Goal: Navigation & Orientation: Find specific page/section

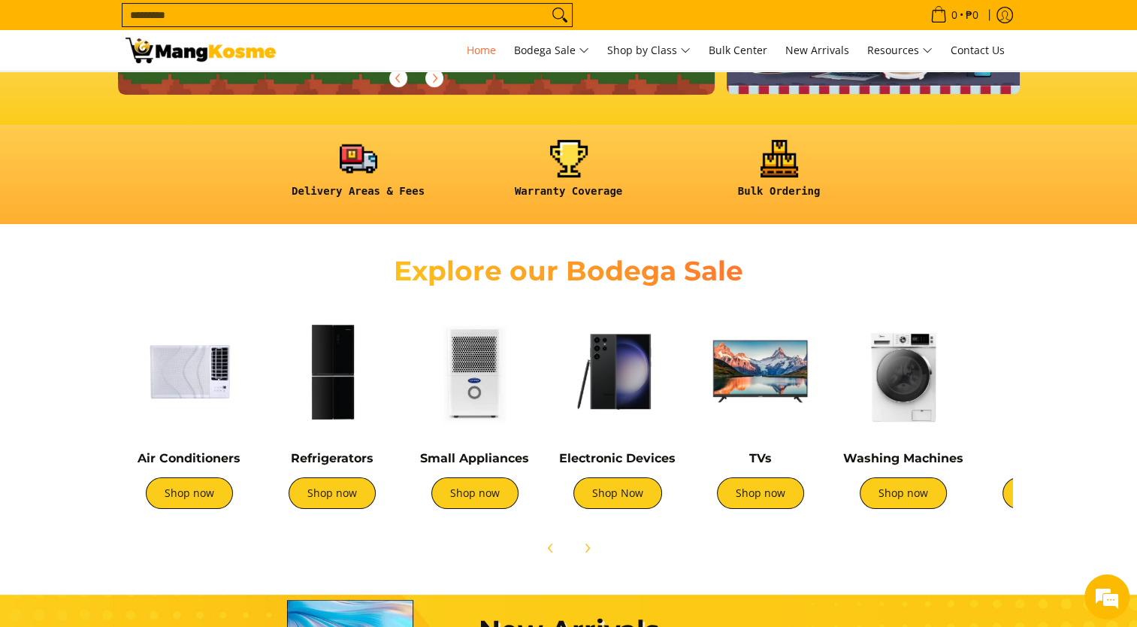
scroll to position [532, 0]
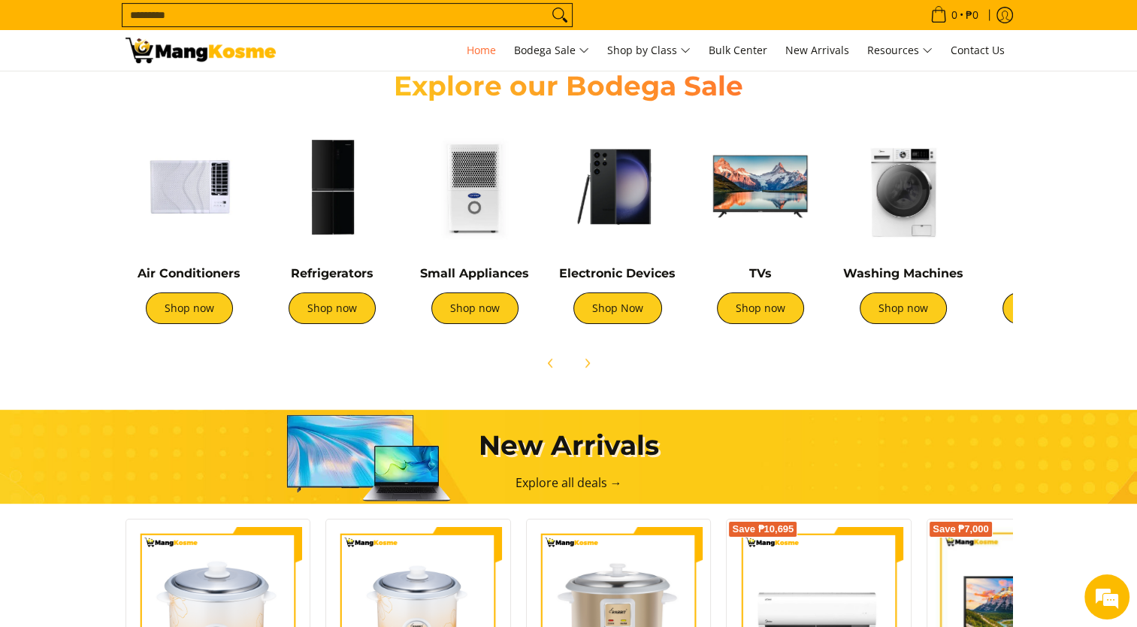
click at [761, 195] on img at bounding box center [760, 186] width 128 height 128
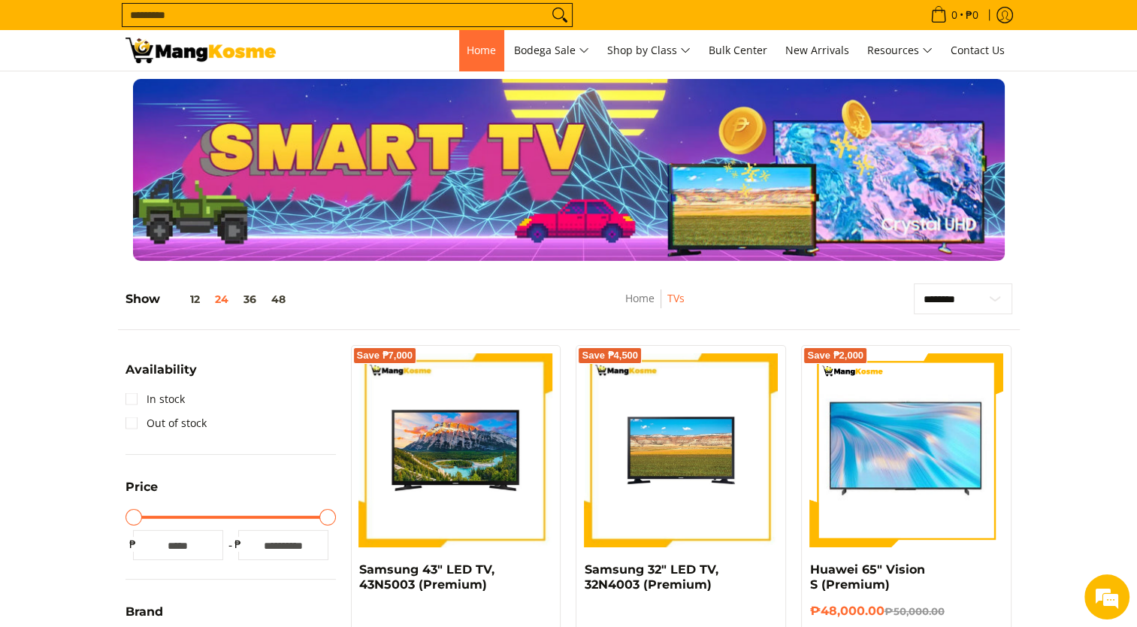
click at [485, 44] on span "Home" at bounding box center [481, 50] width 29 height 14
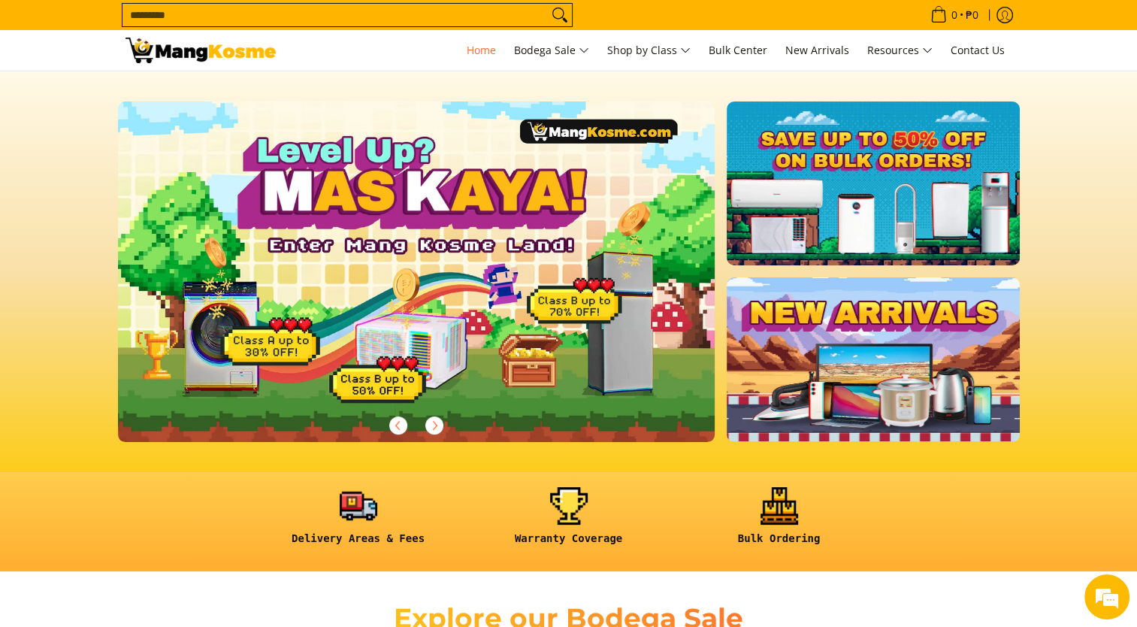
scroll to position [469, 0]
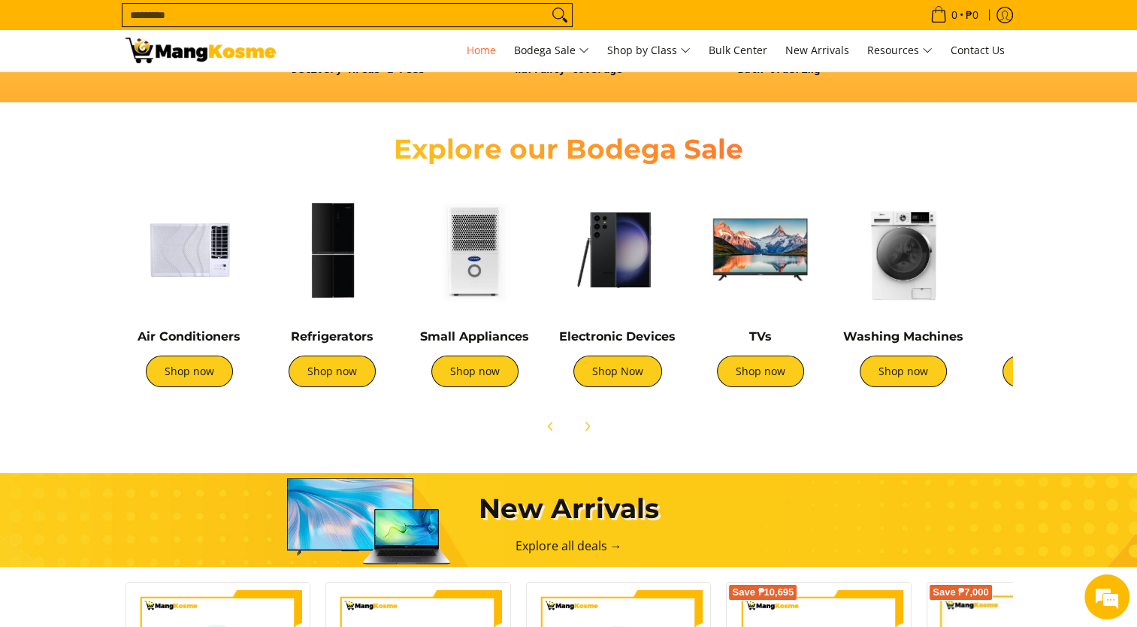
click at [632, 267] on img at bounding box center [618, 250] width 128 height 128
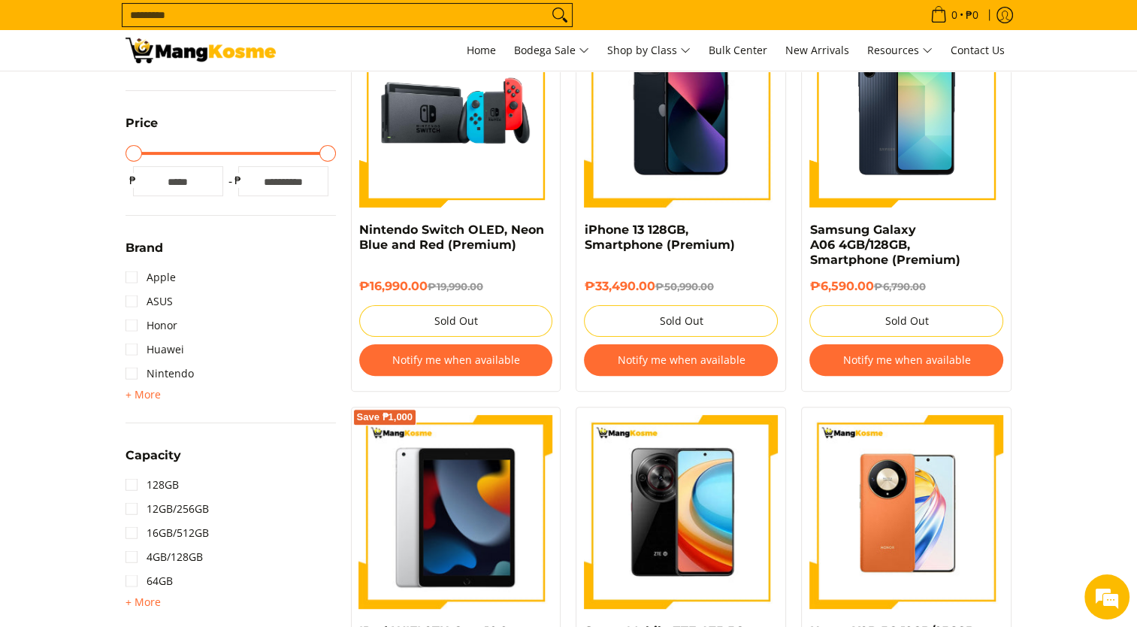
scroll to position [150, 0]
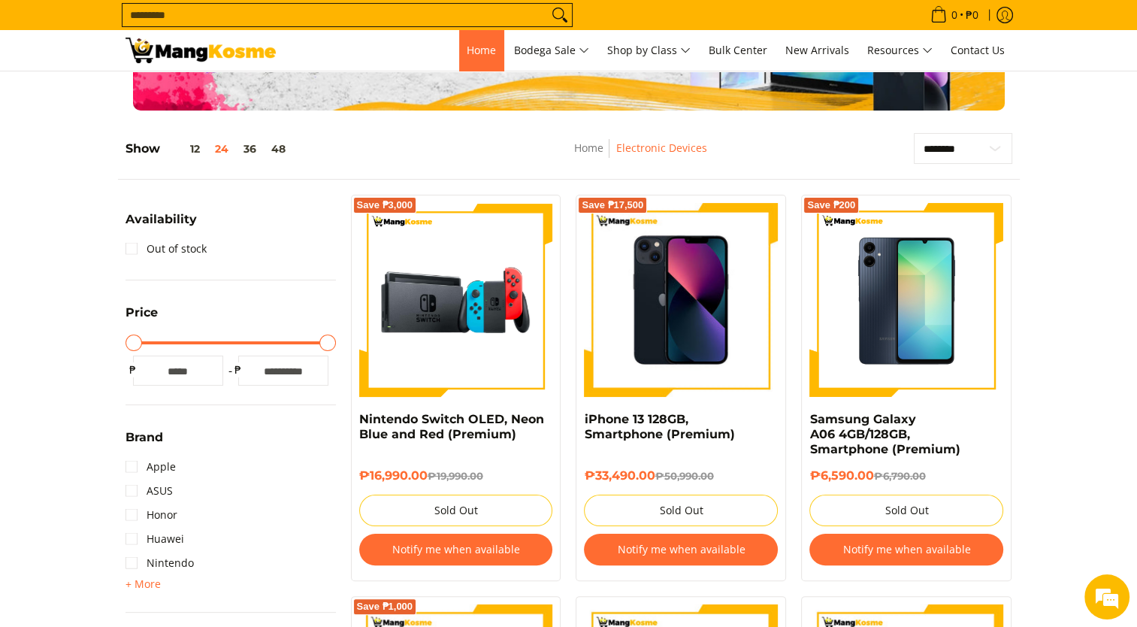
click at [472, 55] on span "Home" at bounding box center [481, 50] width 29 height 14
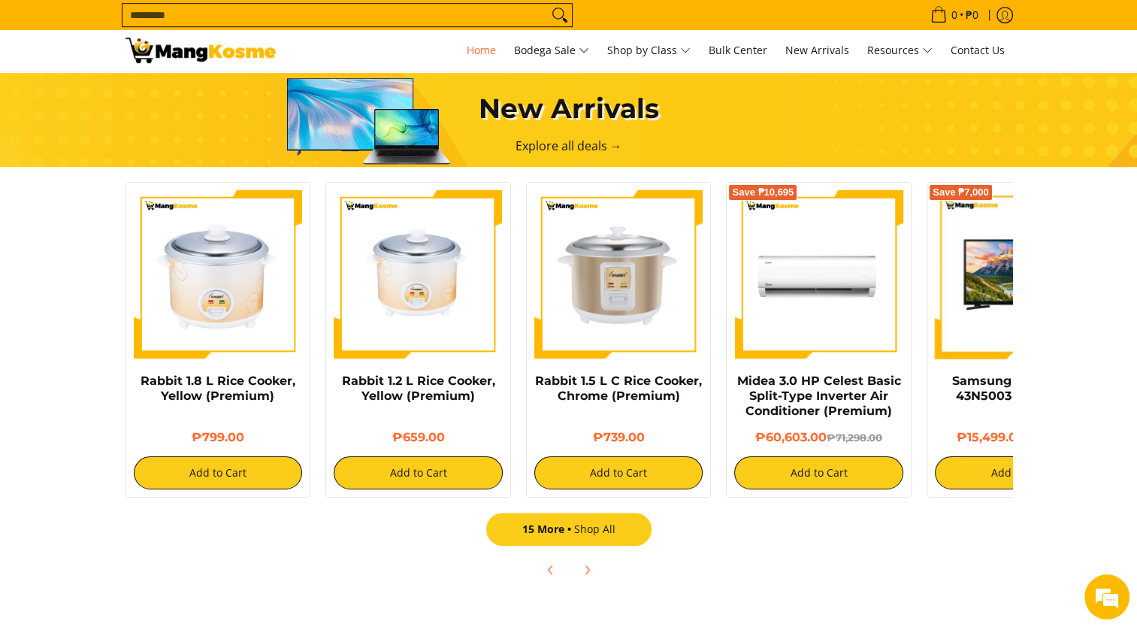
scroll to position [0, 183]
click at [560, 527] on span "15 More" at bounding box center [548, 528] width 52 height 14
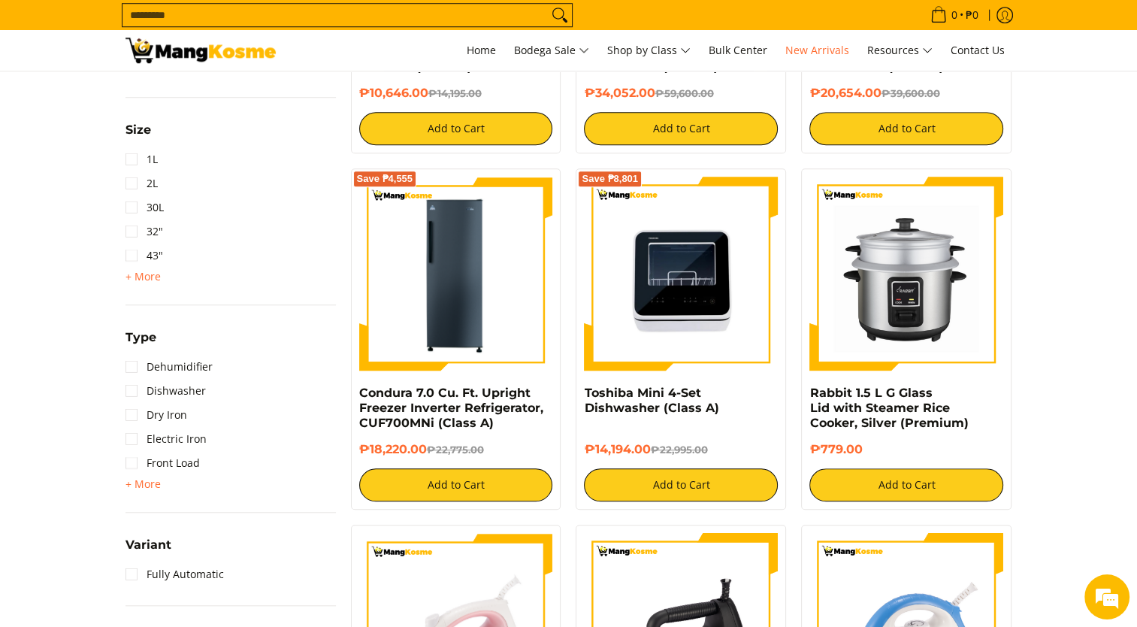
scroll to position [1283, 0]
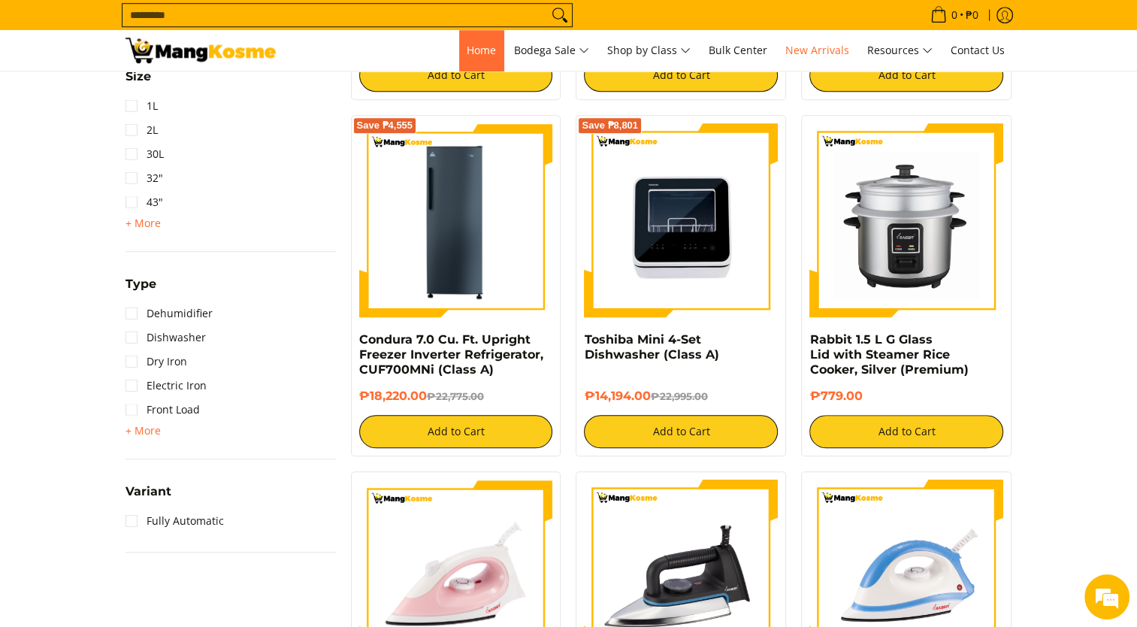
click at [480, 35] on link "Home" at bounding box center [481, 50] width 44 height 41
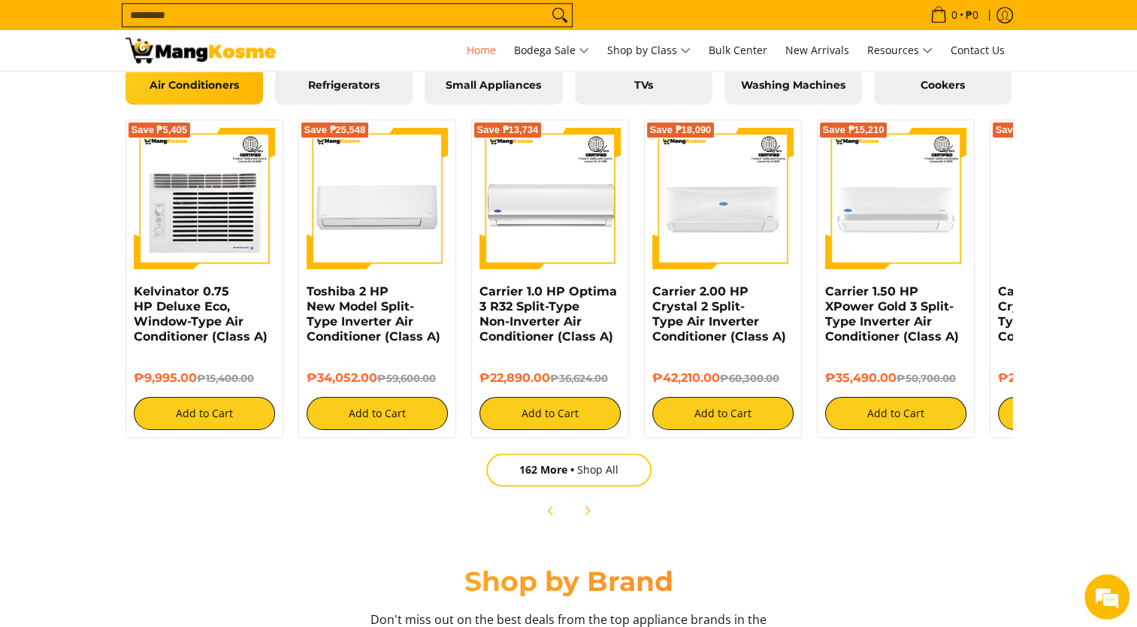
scroll to position [1499, 0]
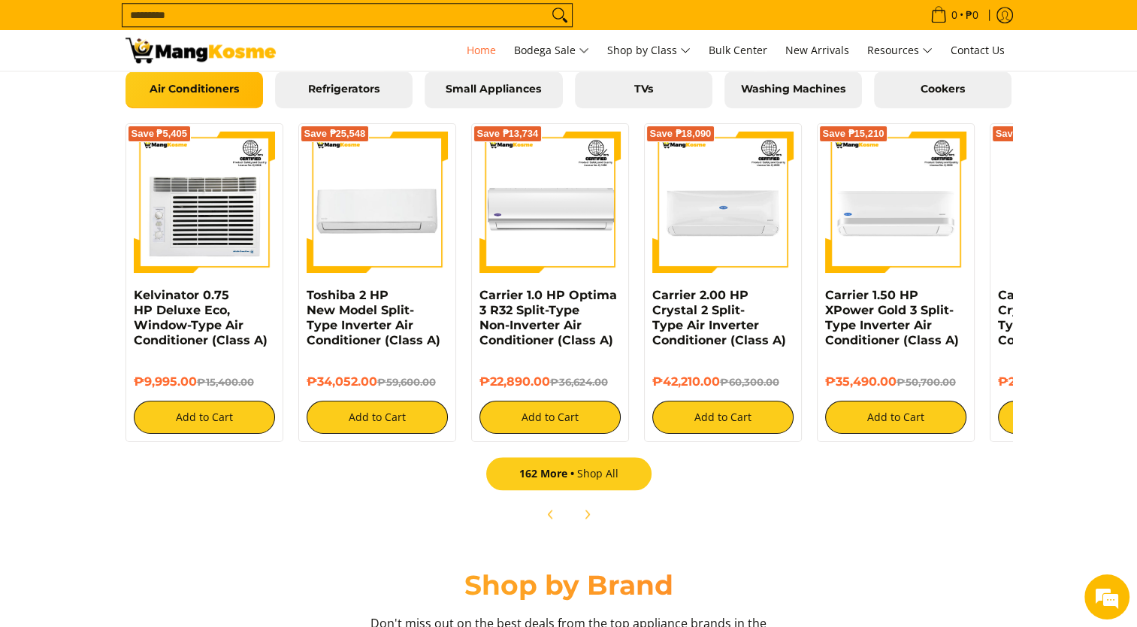
click at [596, 476] on link "162 More Shop All" at bounding box center [568, 473] width 165 height 33
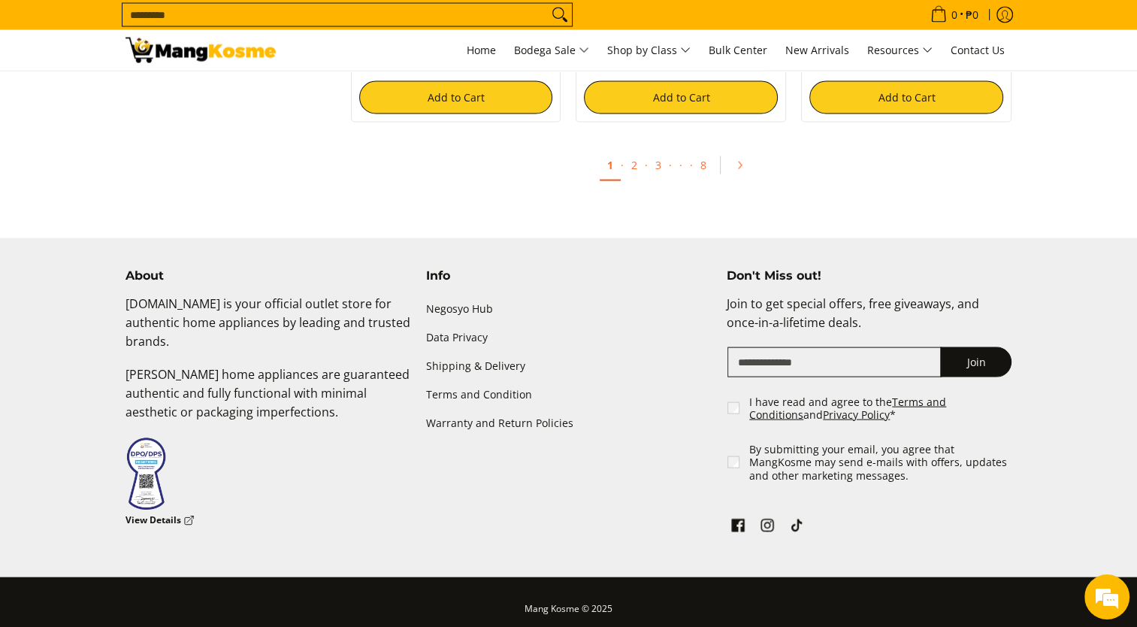
scroll to position [3122, 0]
